Goal: Navigation & Orientation: Find specific page/section

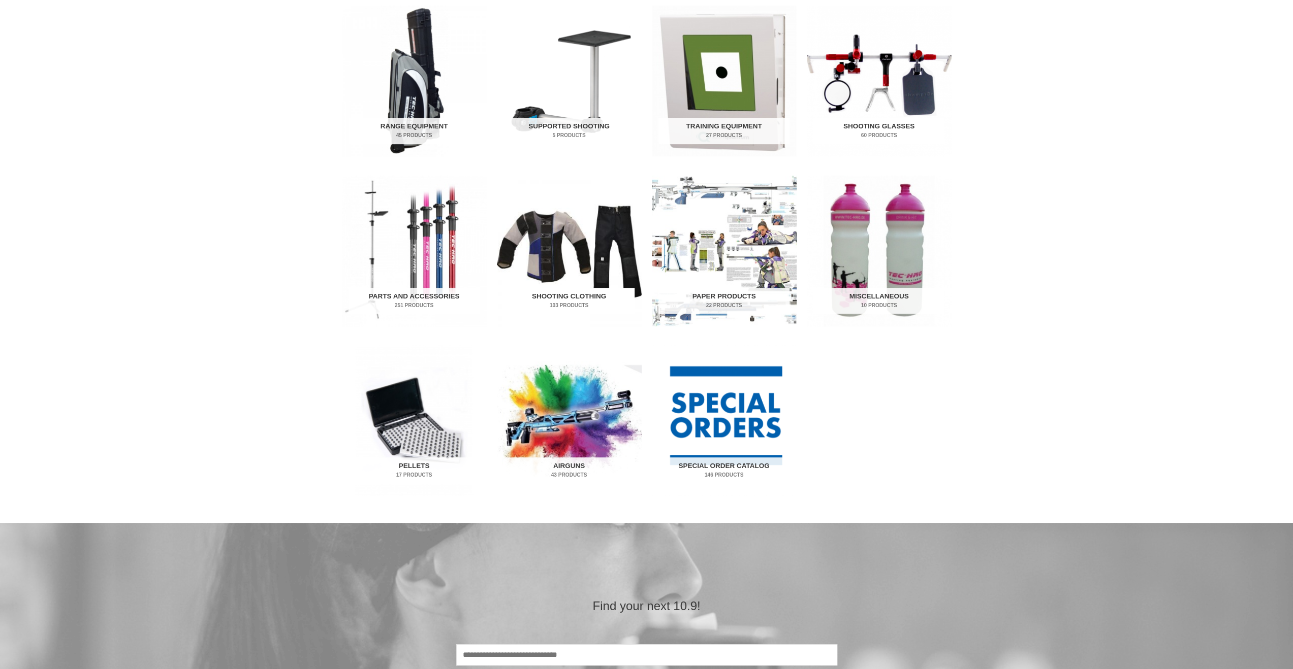
scroll to position [406, 0]
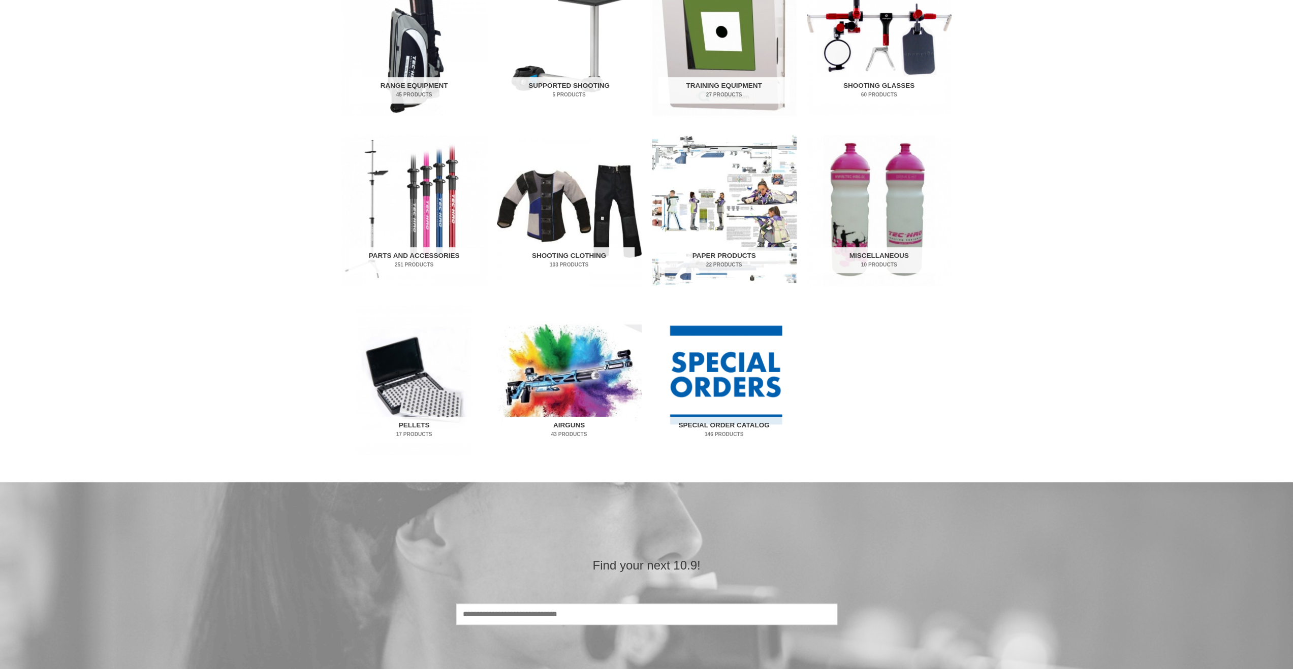
click at [571, 385] on img "Visit product category Airguns" at bounding box center [569, 380] width 145 height 151
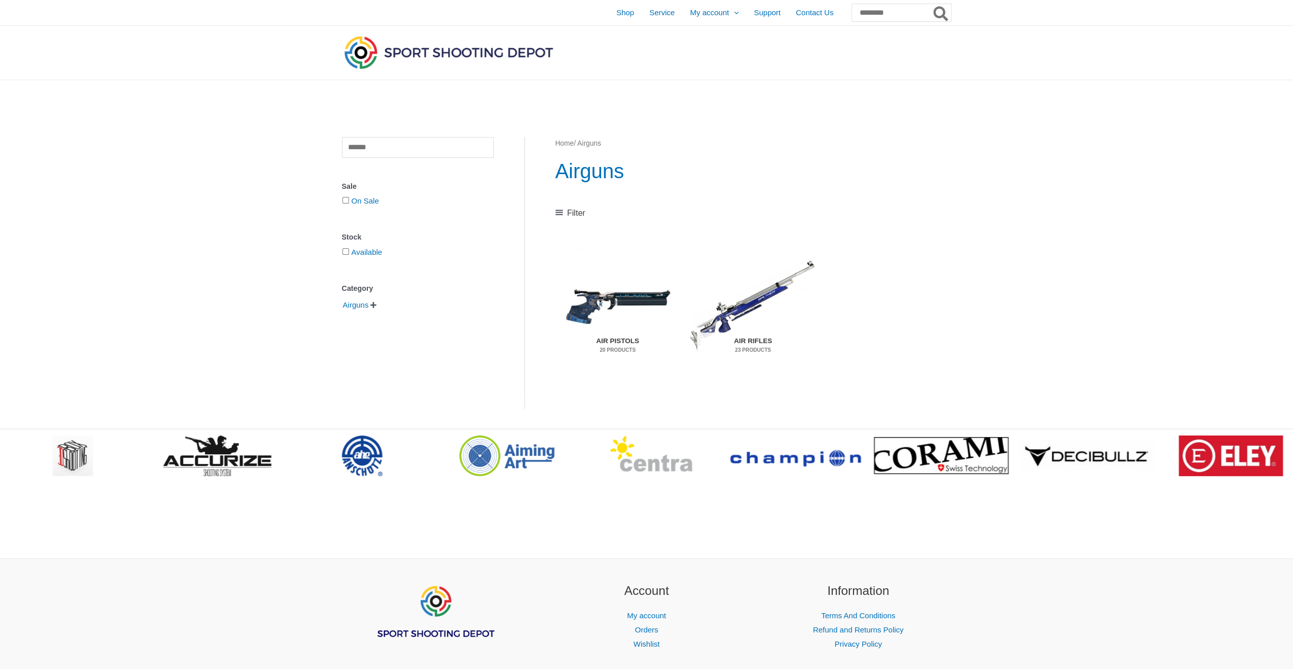
click at [616, 341] on h2 "Air Pistols 20 Products" at bounding box center [617, 346] width 111 height 26
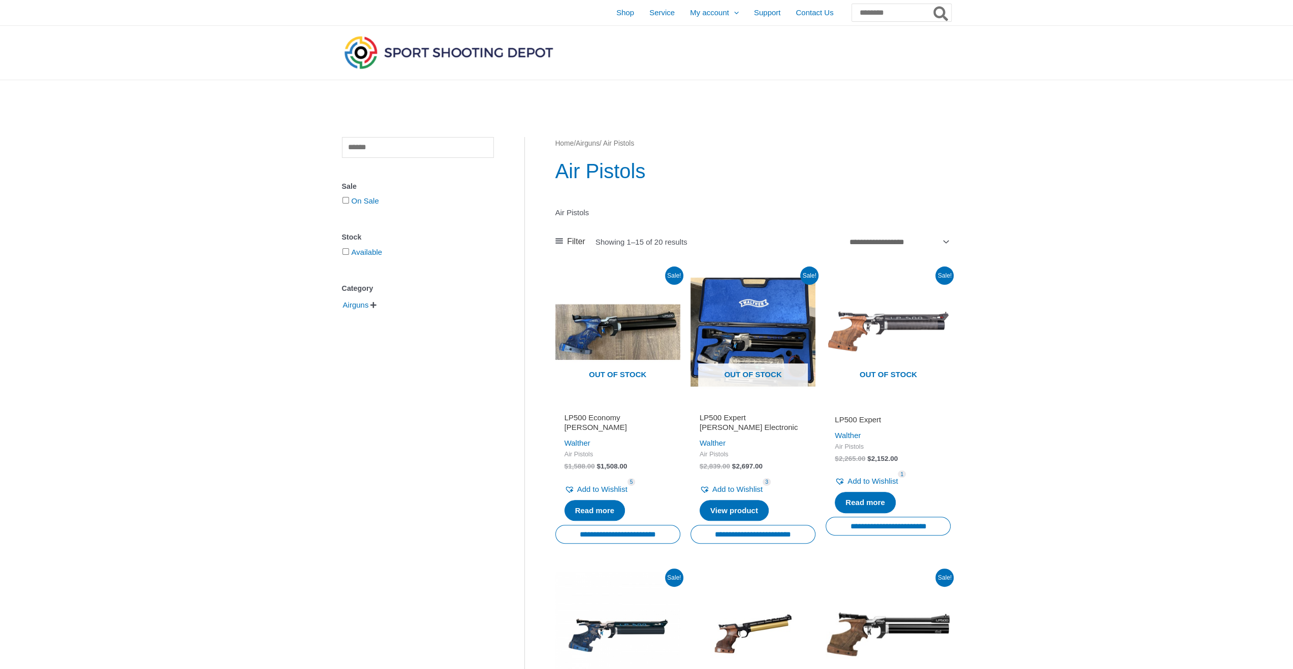
click at [376, 304] on span "" at bounding box center [373, 305] width 6 height 7
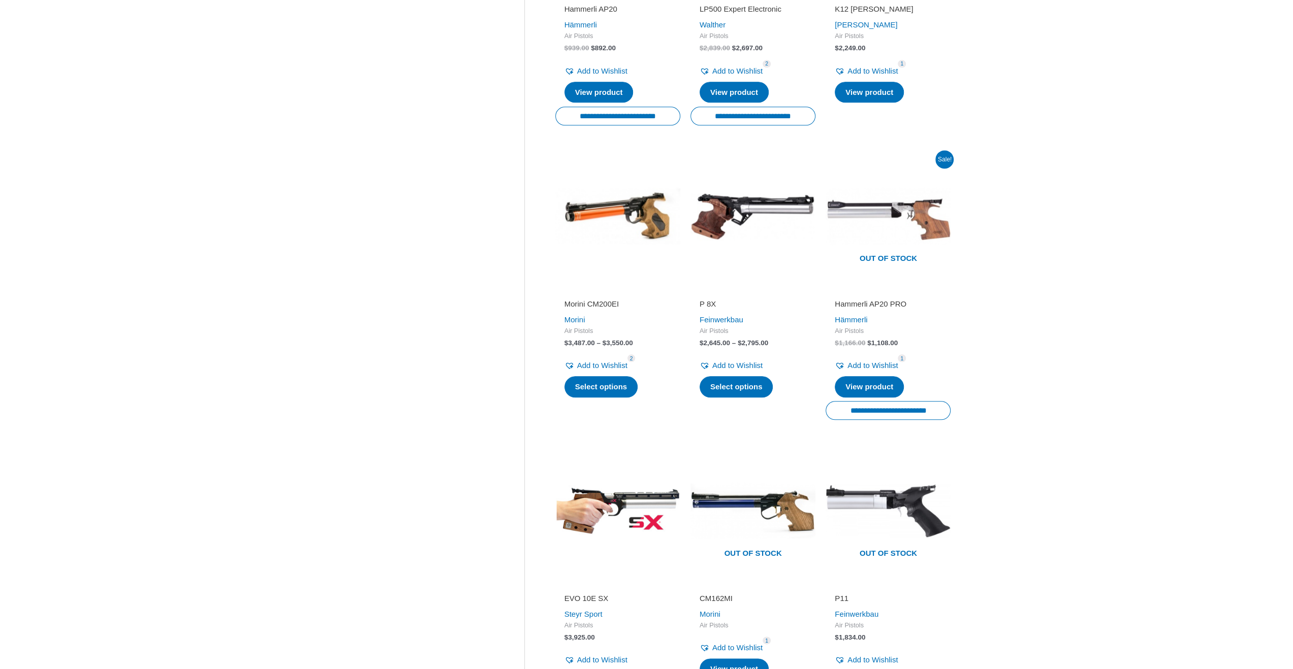
scroll to position [1270, 0]
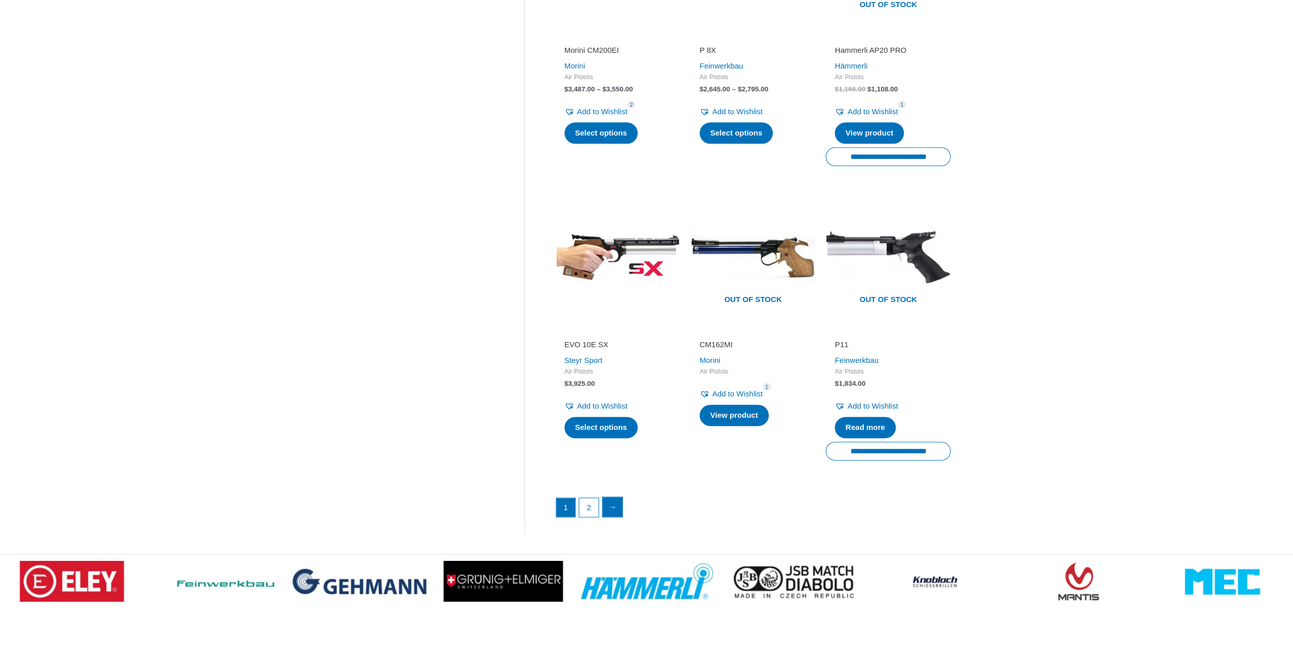
click at [617, 500] on link "→" at bounding box center [612, 507] width 20 height 20
